Goal: Transaction & Acquisition: Purchase product/service

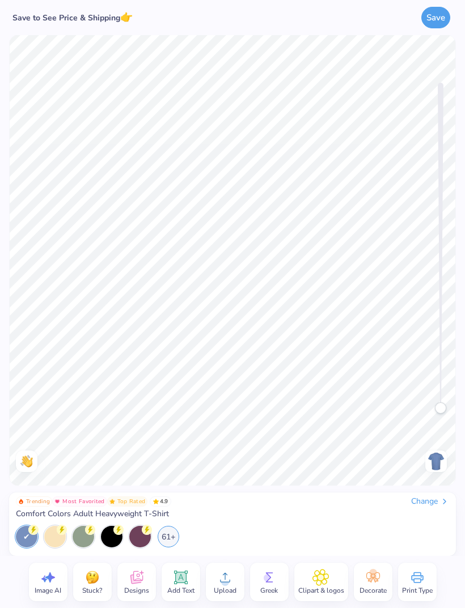
click at [433, 502] on div "Change" at bounding box center [430, 502] width 38 height 10
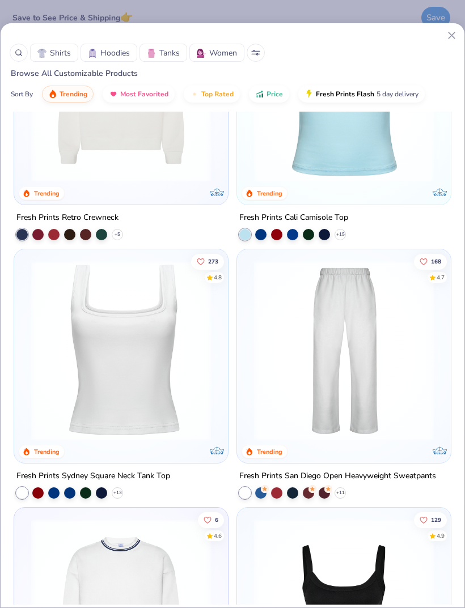
scroll to position [623, 0]
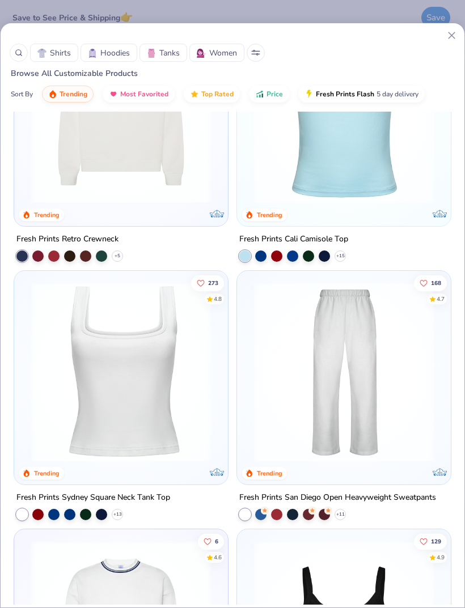
click at [360, 373] on img at bounding box center [343, 372] width 191 height 180
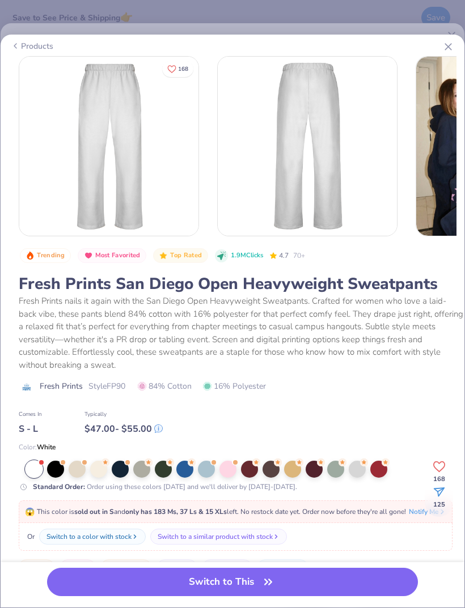
click at [52, 469] on div at bounding box center [55, 469] width 17 height 17
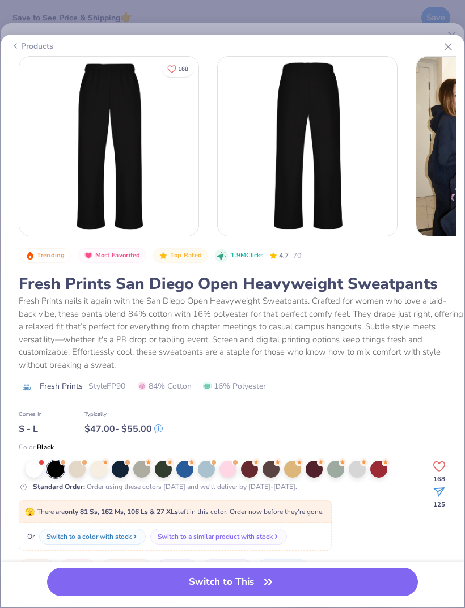
click at [192, 580] on button "Switch to This" at bounding box center [232, 582] width 371 height 28
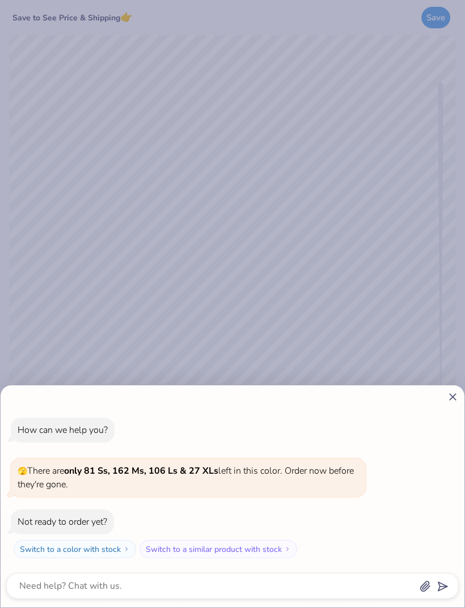
click at [431, 271] on div "How can we help you? 🫣 There are only 81 Ss, 162 Ms, 106 Ls & 27 XLs left in th…" at bounding box center [232, 304] width 465 height 608
type textarea "x"
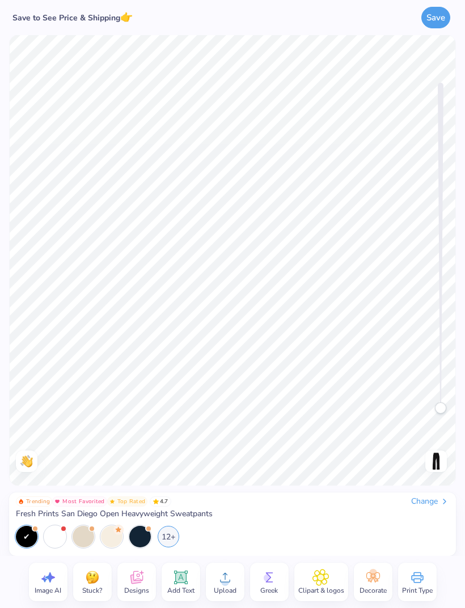
click at [188, 583] on icon at bounding box center [180, 577] width 17 height 17
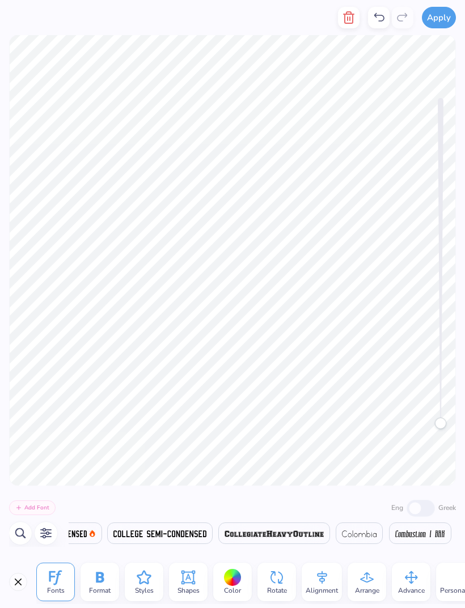
scroll to position [0, 5214]
click at [284, 539] on span at bounding box center [274, 534] width 99 height 14
type textarea "X"
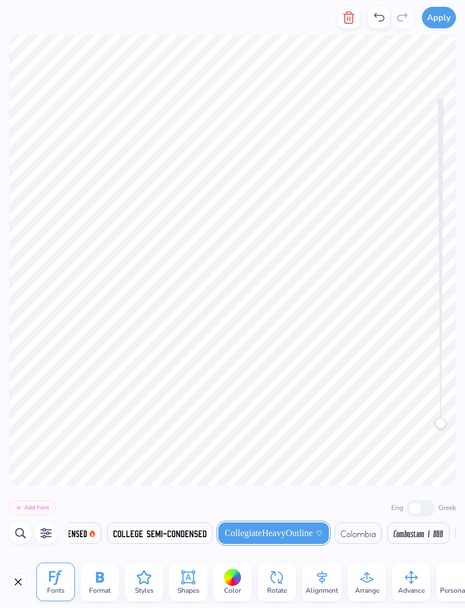
type textarea "Buckeyes"
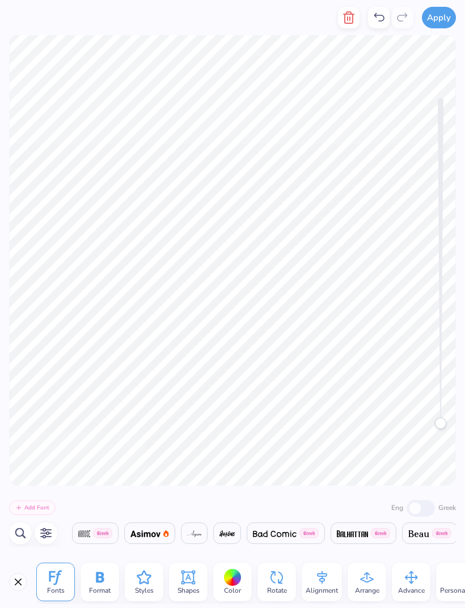
type textarea "Buckees"
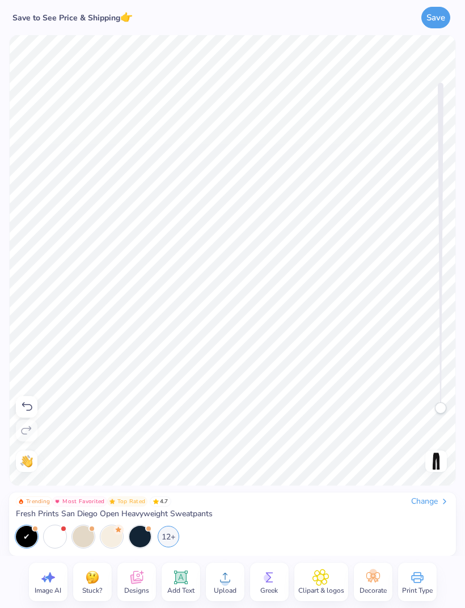
click at [434, 459] on img at bounding box center [436, 462] width 18 height 18
click at [185, 576] on icon at bounding box center [180, 578] width 11 height 11
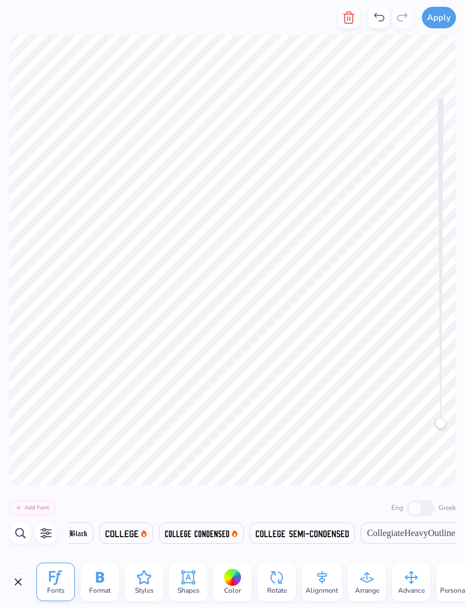
scroll to position [0, 5165]
click at [350, 538] on span "CollegiateHeavyOutline" at bounding box center [317, 534] width 88 height 14
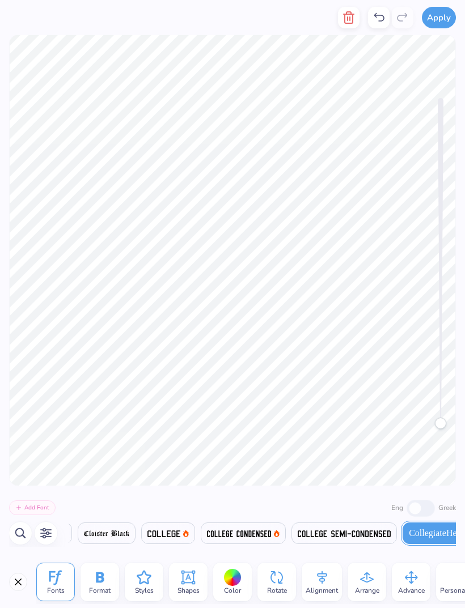
scroll to position [0, 5029]
click at [181, 527] on span at bounding box center [164, 534] width 33 height 14
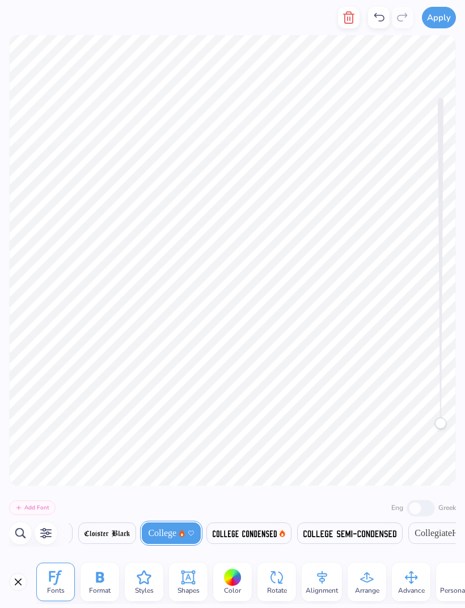
scroll to position [1, 2]
type textarea "Buckeyes"
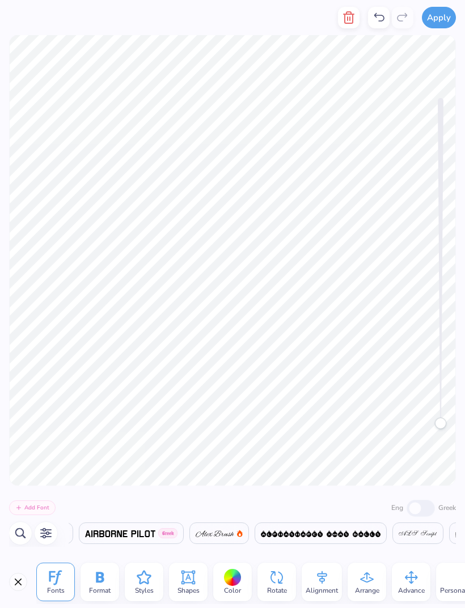
scroll to position [0, 1338]
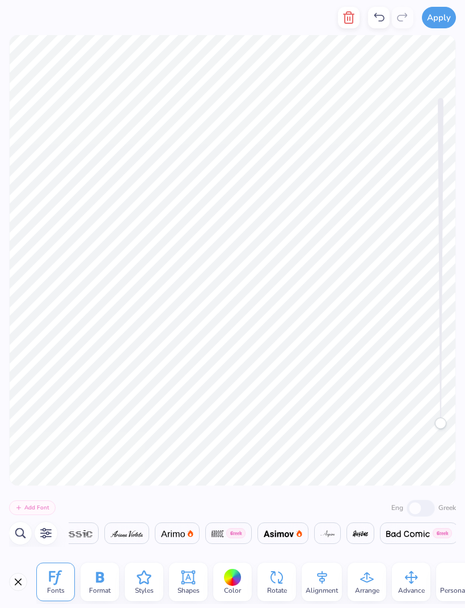
click at [364, 578] on icon at bounding box center [367, 578] width 14 height 10
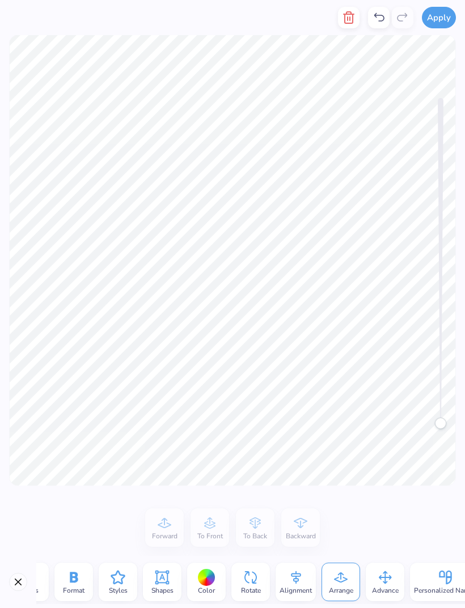
scroll to position [0, 27]
click at [26, 580] on button "Close" at bounding box center [18, 582] width 18 height 18
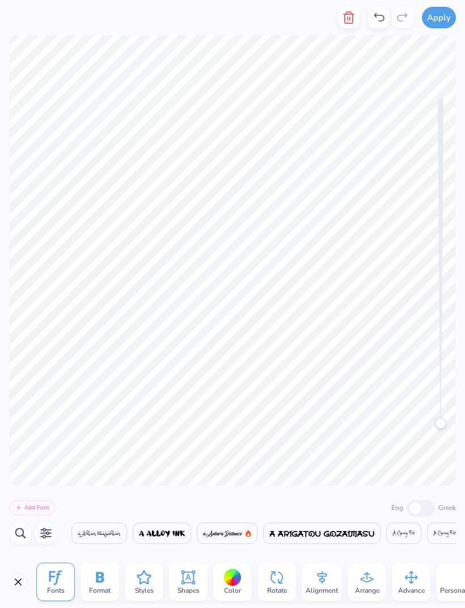
scroll to position [0, 1338]
click at [18, 590] on button "Close" at bounding box center [18, 582] width 18 height 18
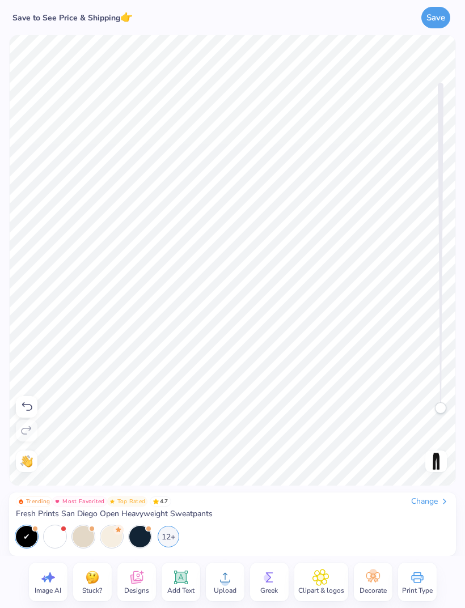
click at [433, 459] on img at bounding box center [436, 462] width 18 height 18
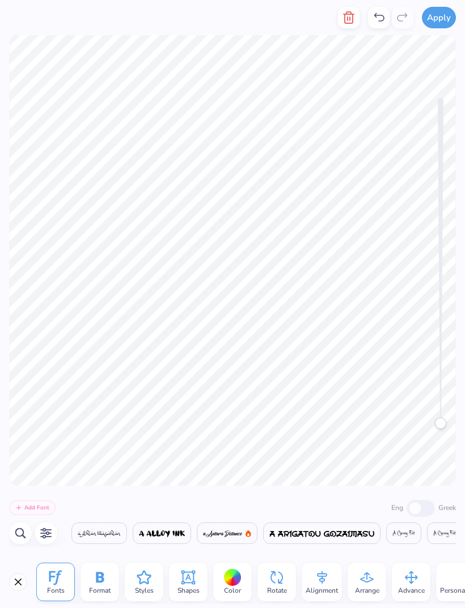
scroll to position [0, 991]
